Goal: Task Accomplishment & Management: Manage account settings

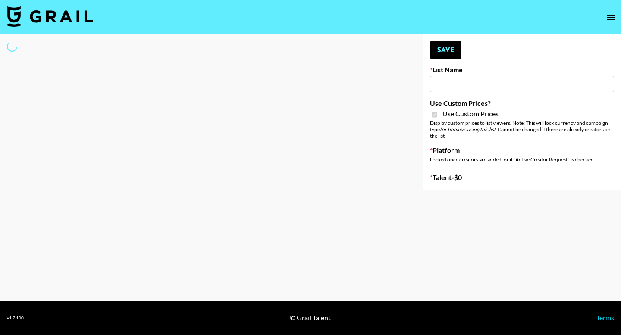
type input "House of Fab ([DATE])"
checkbox input "true"
select select "Brand"
type input "House of Fab ([DATE])"
checkbox input "true"
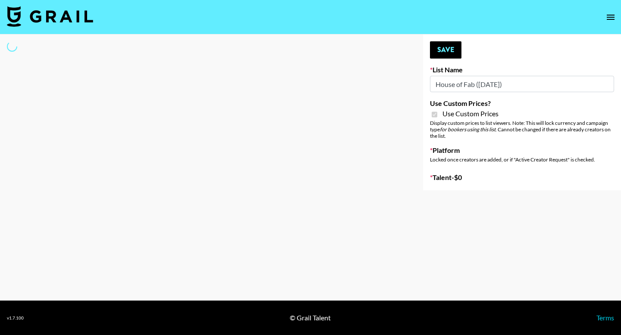
select select "Brand"
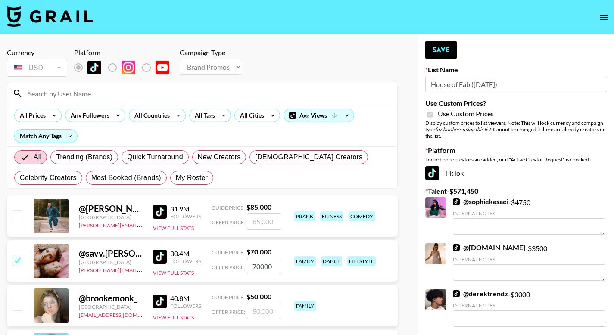
click at [235, 99] on input at bounding box center [208, 94] width 370 height 14
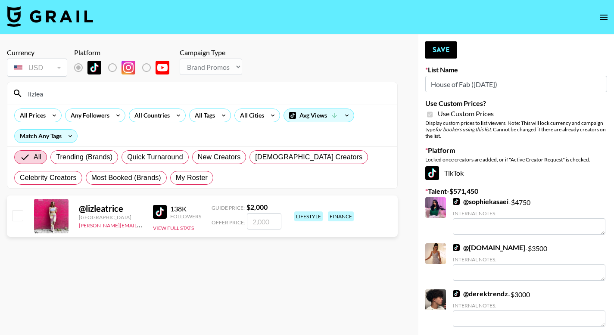
type input "lizlea"
click at [19, 213] on input "checkbox" at bounding box center [17, 215] width 10 height 10
checkbox input "true"
type input "2000"
click at [255, 218] on input "2000" at bounding box center [264, 221] width 34 height 16
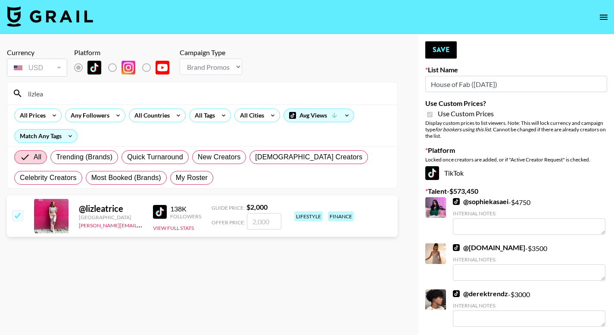
type input "1"
checkbox input "true"
type input "1000"
click at [432, 47] on button "Save" at bounding box center [441, 49] width 31 height 17
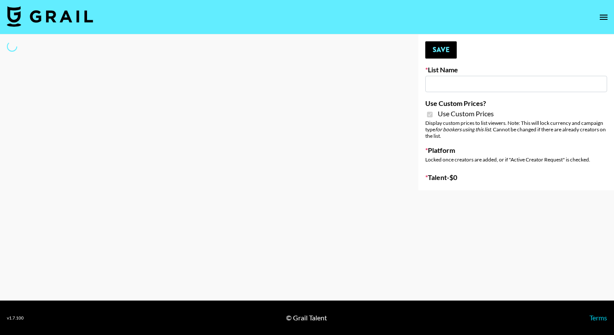
type input "ByHeart (9th Sept)"
checkbox input "true"
select select "Brand"
type input "Super Power ([DATE])"
checkbox input "true"
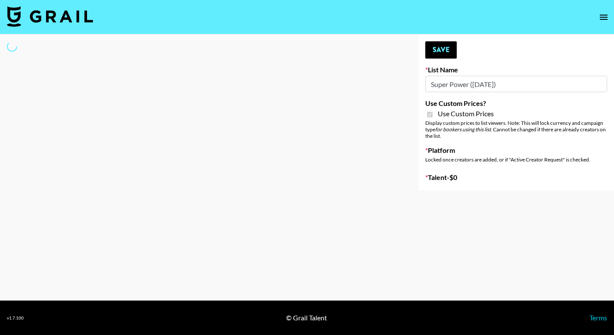
select select "Brand"
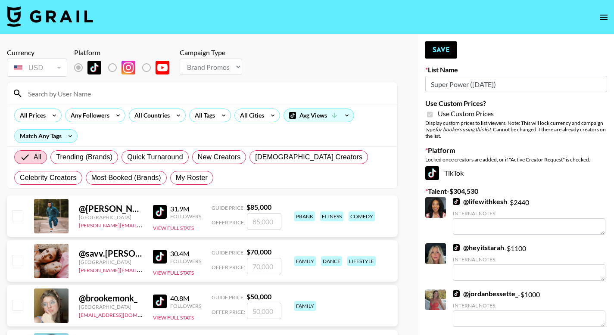
click at [139, 94] on input at bounding box center [208, 94] width 370 height 14
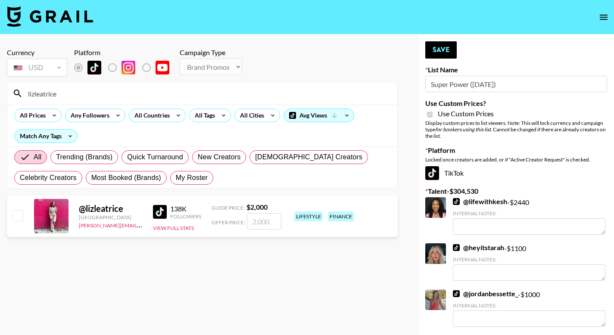
type input "lizleatrice"
click at [24, 216] on div "@ lizleatrice France erin.oconnell@grail-talent.com 138K Followers View Full St…" at bounding box center [202, 216] width 391 height 41
click at [20, 216] on input "checkbox" at bounding box center [17, 215] width 10 height 10
checkbox input "true"
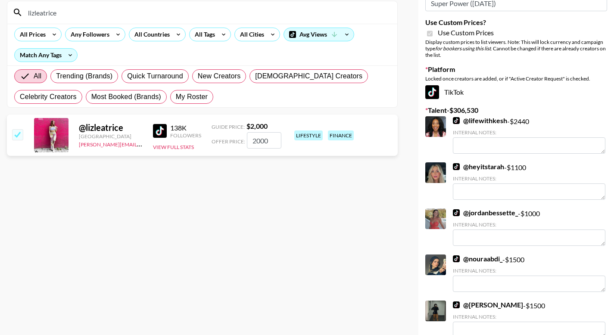
scroll to position [79, 0]
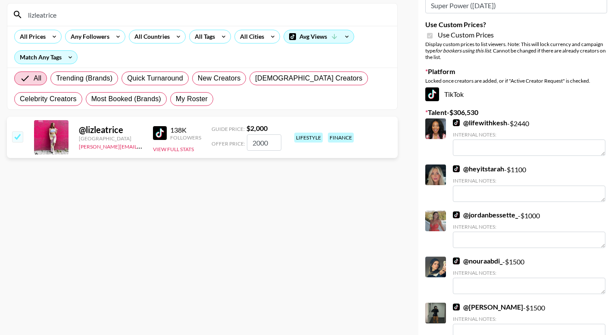
drag, startPoint x: 268, startPoint y: 139, endPoint x: 236, endPoint y: 139, distance: 31.9
click at [236, 139] on div "Offer Price: 2000" at bounding box center [247, 143] width 70 height 16
type input "1000"
click at [326, 216] on section "Currency USD USD ​ Platform Campaign Type Choose Type... Song Promos Brand Prom…" at bounding box center [202, 95] width 391 height 266
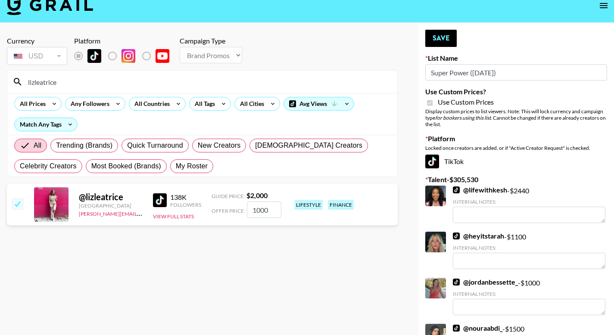
scroll to position [0, 0]
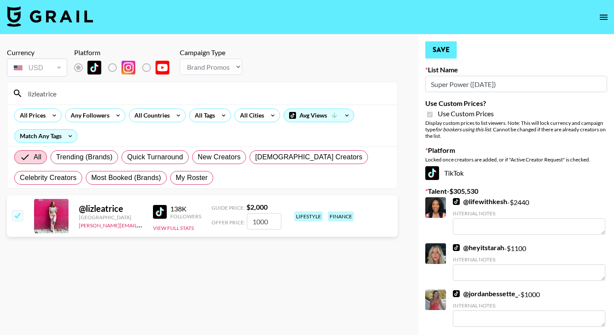
click at [442, 49] on button "Save" at bounding box center [441, 49] width 31 height 17
